Goal: Navigation & Orientation: Find specific page/section

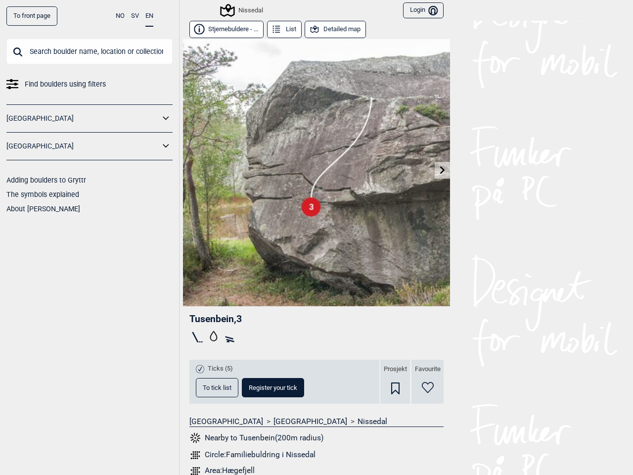
click at [317, 238] on img at bounding box center [316, 172] width 267 height 267
click at [120, 16] on button "NO" at bounding box center [120, 15] width 9 height 19
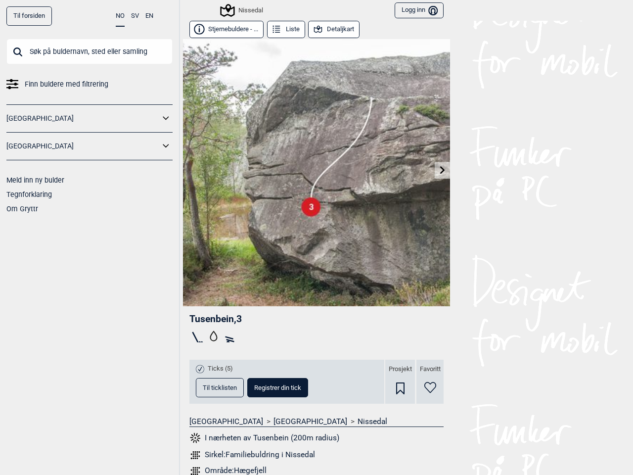
click at [135, 16] on button "SV" at bounding box center [135, 15] width 8 height 19
click at [149, 16] on button "EN" at bounding box center [149, 15] width 8 height 19
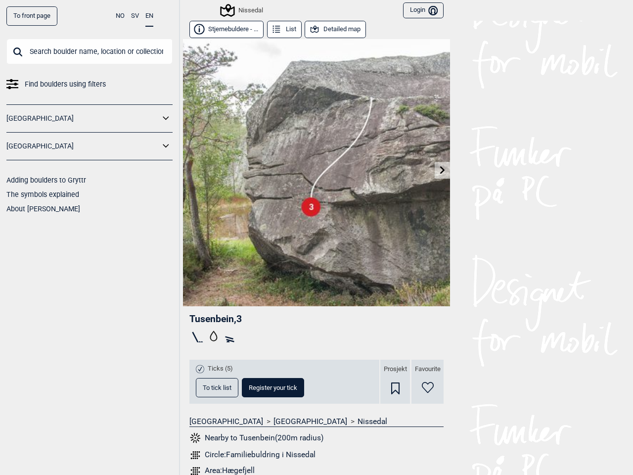
click at [166, 118] on icon at bounding box center [166, 118] width 13 height 14
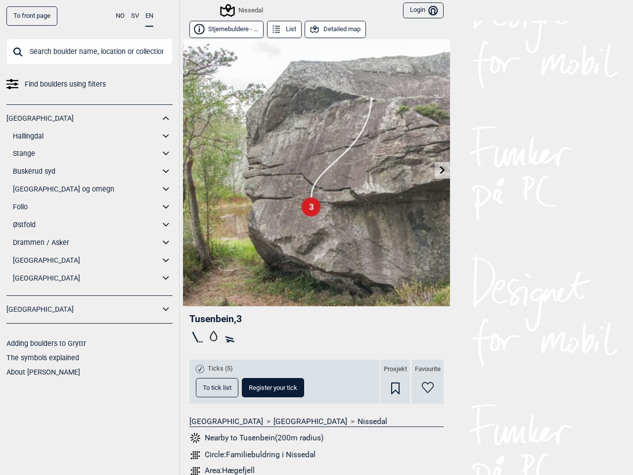
click at [166, 146] on div "[GEOGRAPHIC_DATA] Hallingdal Gol Ål Stange Kolomoen [GEOGRAPHIC_DATA] [GEOGRAPH…" at bounding box center [89, 200] width 166 height 192
click at [194, 10] on div "Nissedal" at bounding box center [227, 10] width 74 height 17
click at [238, 10] on div "Nissedal" at bounding box center [243, 10] width 42 height 12
click at [419, 10] on button "Login Bruker" at bounding box center [423, 10] width 41 height 16
